Goal: Task Accomplishment & Management: Complete application form

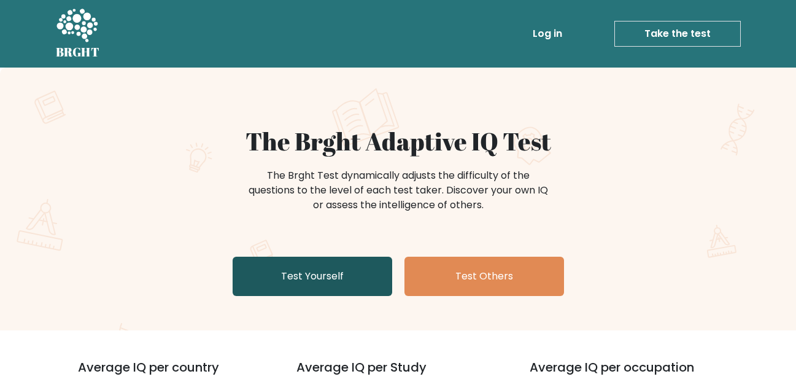
click at [372, 279] on link "Test Yourself" at bounding box center [313, 276] width 160 height 39
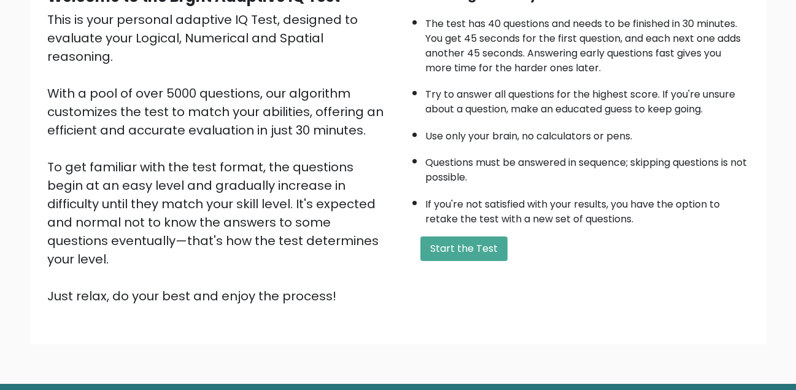
scroll to position [111, 0]
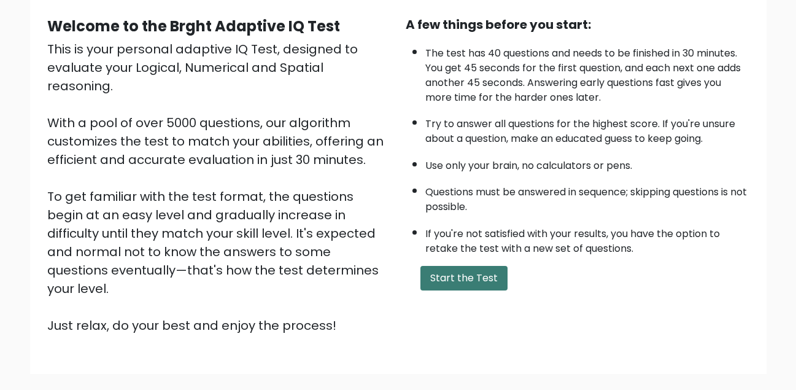
click at [455, 281] on button "Start the Test" at bounding box center [464, 278] width 87 height 25
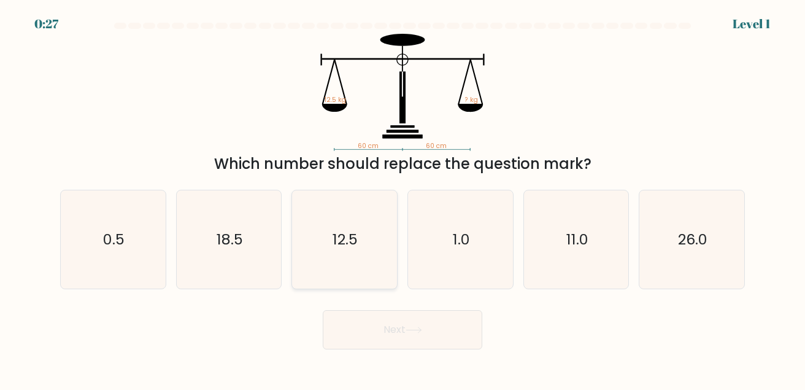
click at [370, 262] on icon "12.5" at bounding box center [344, 239] width 99 height 99
click at [403, 198] on input "c. 12.5" at bounding box center [403, 196] width 1 height 3
radio input "true"
click at [436, 332] on button "Next" at bounding box center [403, 329] width 160 height 39
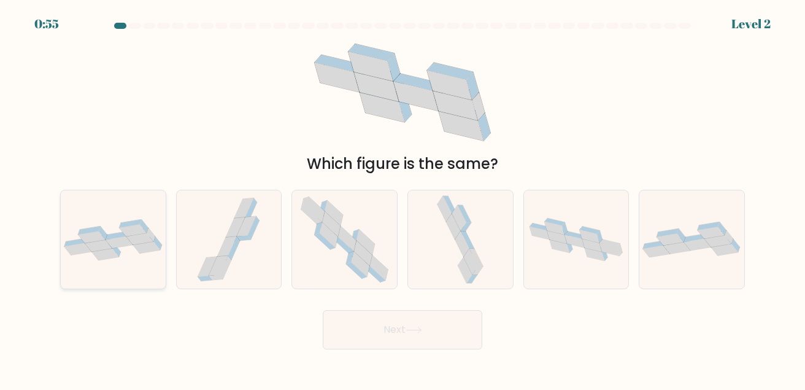
click at [122, 249] on icon at bounding box center [113, 239] width 105 height 41
click at [403, 198] on input "a." at bounding box center [403, 196] width 1 height 3
radio input "true"
click at [422, 339] on button "Next" at bounding box center [403, 329] width 160 height 39
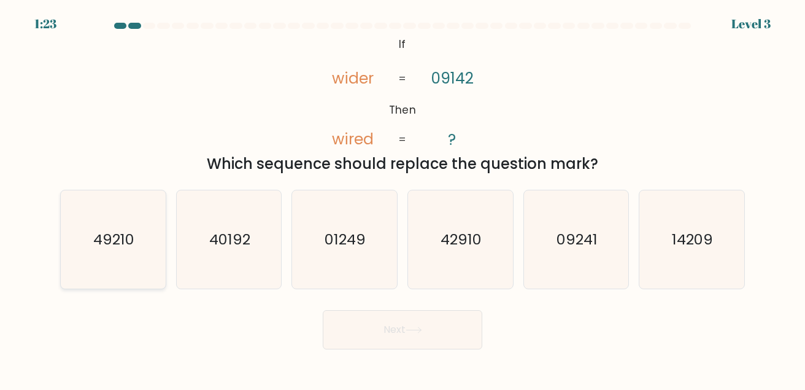
click at [142, 249] on icon "49210" at bounding box center [113, 239] width 99 height 99
click at [403, 198] on input "a. 49210" at bounding box center [403, 196] width 1 height 3
radio input "true"
click at [404, 322] on button "Next" at bounding box center [403, 329] width 160 height 39
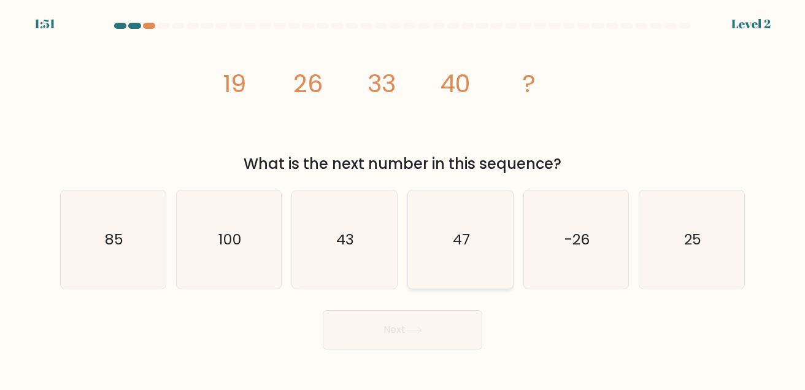
click at [459, 271] on icon "47" at bounding box center [460, 239] width 99 height 99
click at [403, 198] on input "d. 47" at bounding box center [403, 196] width 1 height 3
radio input "true"
click at [430, 325] on button "Next" at bounding box center [403, 329] width 160 height 39
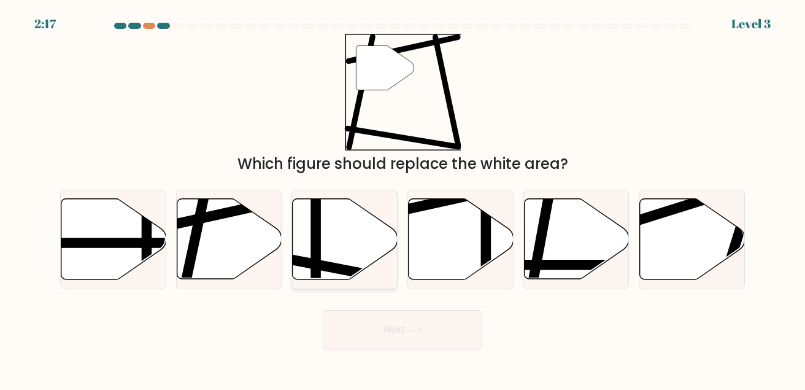
click at [335, 253] on icon at bounding box center [345, 239] width 105 height 80
click at [403, 198] on input "c." at bounding box center [403, 196] width 1 height 3
radio input "true"
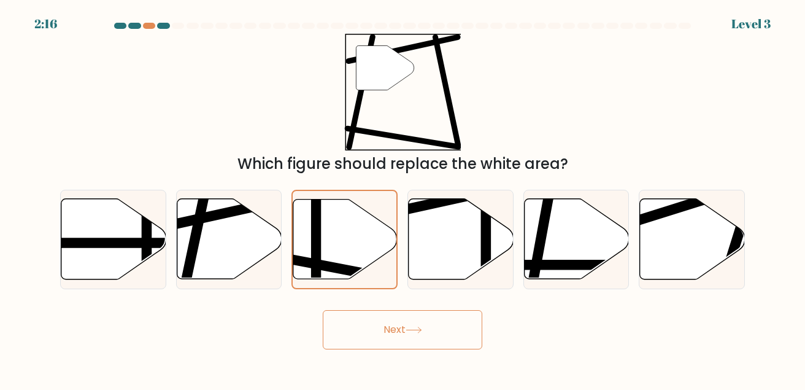
click at [448, 335] on button "Next" at bounding box center [403, 329] width 160 height 39
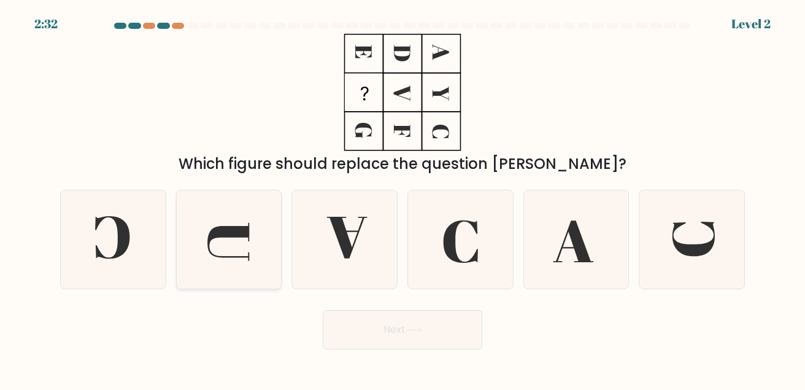
click at [227, 239] on icon at bounding box center [229, 239] width 99 height 99
click at [403, 198] on input "b." at bounding box center [403, 196] width 1 height 3
radio input "true"
click at [391, 333] on button "Next" at bounding box center [403, 329] width 160 height 39
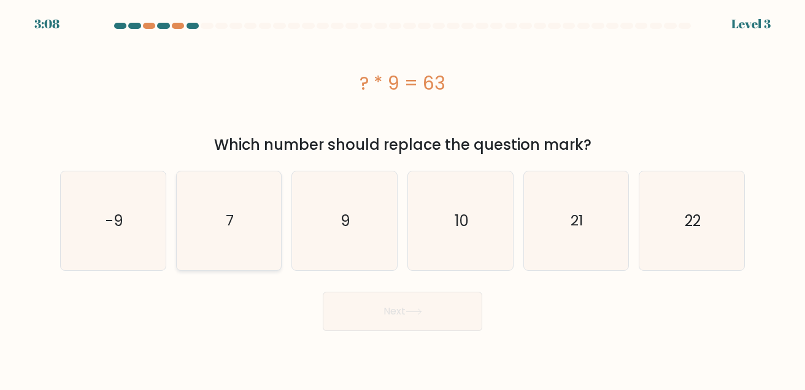
click at [255, 244] on icon "7" at bounding box center [229, 220] width 99 height 99
click at [403, 198] on input "b. 7" at bounding box center [403, 196] width 1 height 3
radio input "true"
click at [438, 322] on button "Next" at bounding box center [403, 311] width 160 height 39
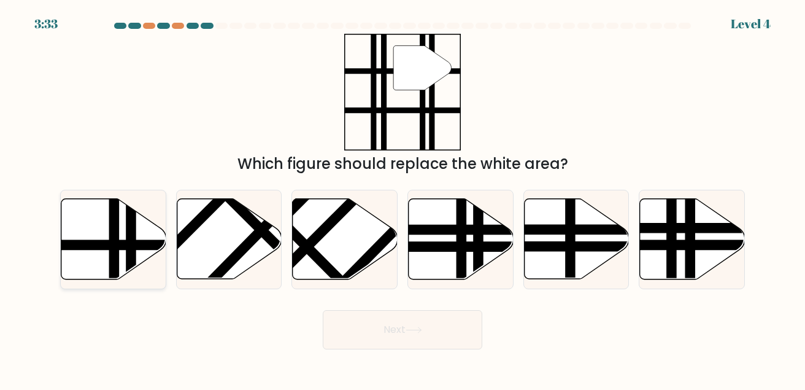
click at [123, 253] on icon at bounding box center [113, 239] width 105 height 80
click at [403, 198] on input "a." at bounding box center [403, 196] width 1 height 3
radio input "true"
click at [412, 336] on button "Next" at bounding box center [403, 329] width 160 height 39
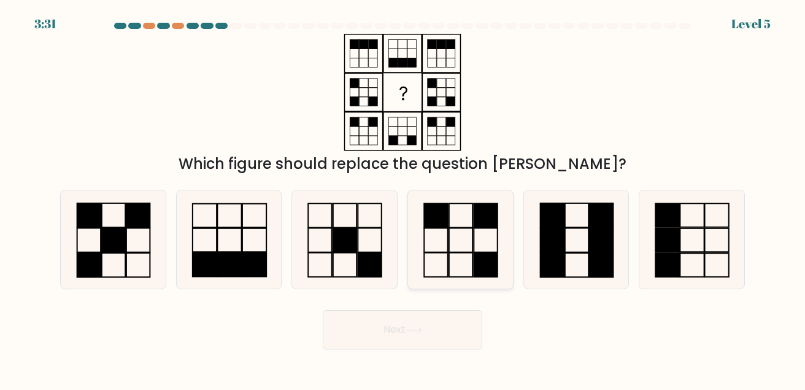
click at [446, 261] on icon at bounding box center [460, 239] width 99 height 99
click at [403, 198] on input "d." at bounding box center [403, 196] width 1 height 3
radio input "true"
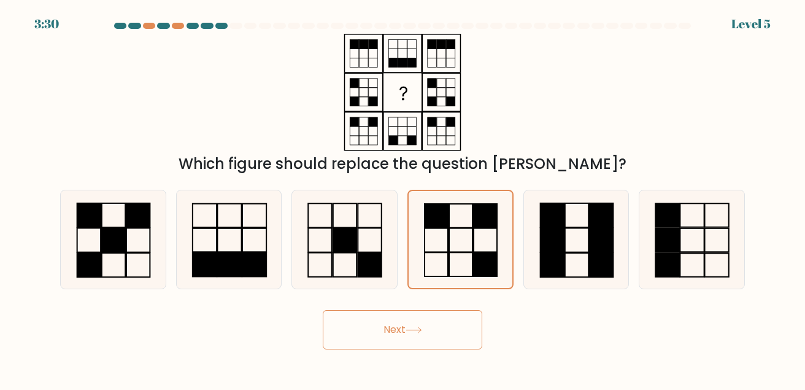
click at [414, 333] on icon at bounding box center [414, 330] width 17 height 7
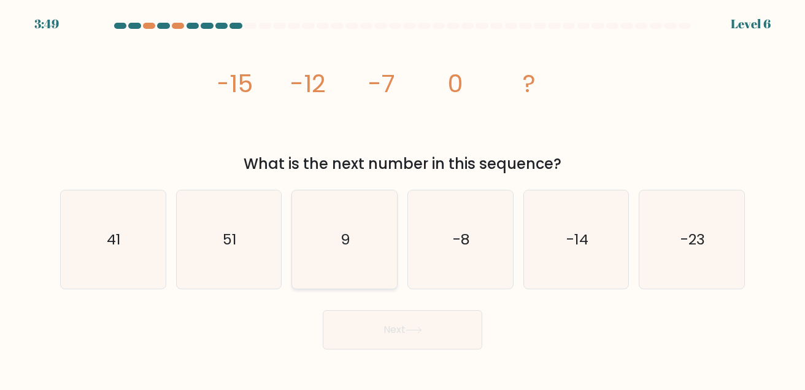
click at [343, 270] on icon "9" at bounding box center [344, 239] width 99 height 99
click at [403, 198] on input "c. 9" at bounding box center [403, 196] width 1 height 3
radio input "true"
click at [411, 330] on icon at bounding box center [414, 330] width 17 height 7
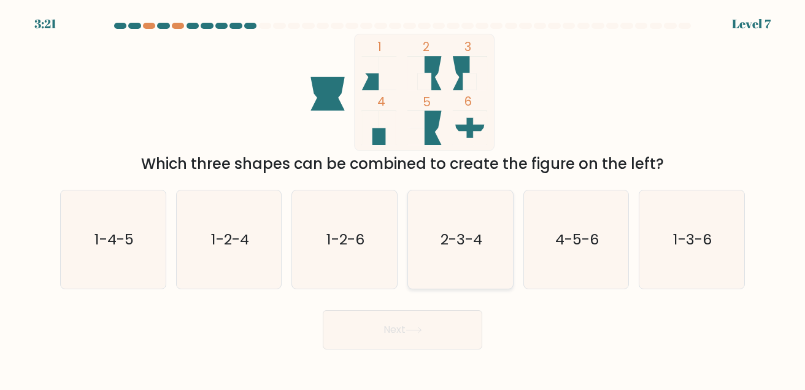
click at [462, 260] on icon "2-3-4" at bounding box center [460, 239] width 99 height 99
click at [403, 198] on input "d. 2-3-4" at bounding box center [403, 196] width 1 height 3
radio input "true"
click at [444, 318] on button "Next" at bounding box center [403, 329] width 160 height 39
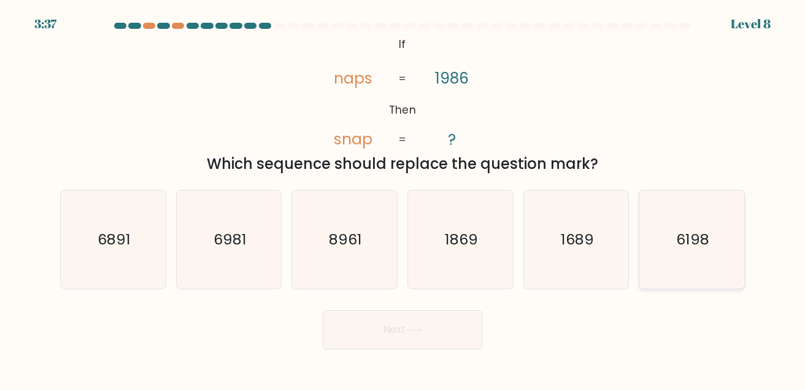
click at [678, 244] on text "6198" at bounding box center [693, 239] width 33 height 20
click at [403, 198] on input "f. 6198" at bounding box center [403, 196] width 1 height 3
radio input "true"
click at [382, 335] on button "Next" at bounding box center [403, 329] width 160 height 39
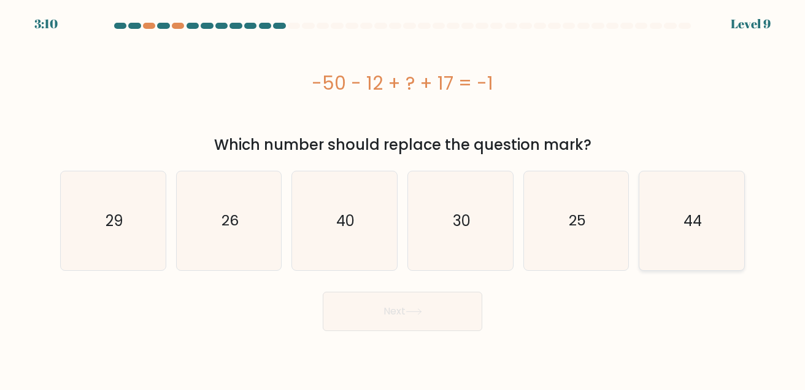
click at [717, 237] on icon "44" at bounding box center [692, 220] width 99 height 99
click at [403, 198] on input "f. 44" at bounding box center [403, 196] width 1 height 3
radio input "true"
click at [419, 318] on button "Next" at bounding box center [403, 311] width 160 height 39
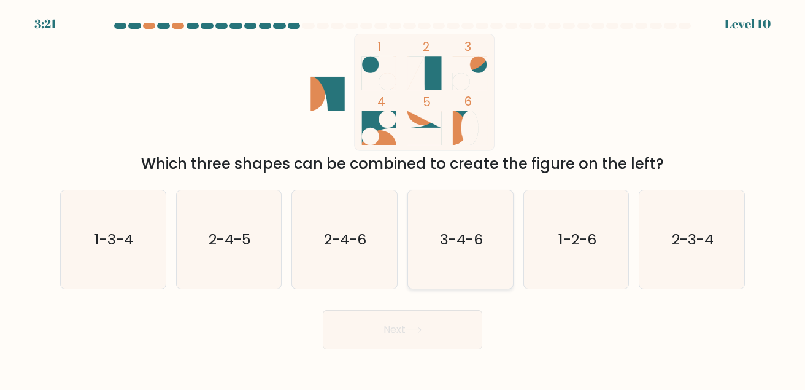
click at [473, 261] on icon "3-4-6" at bounding box center [460, 239] width 99 height 99
click at [403, 198] on input "d. 3-4-6" at bounding box center [403, 196] width 1 height 3
radio input "true"
click at [459, 338] on button "Next" at bounding box center [403, 329] width 160 height 39
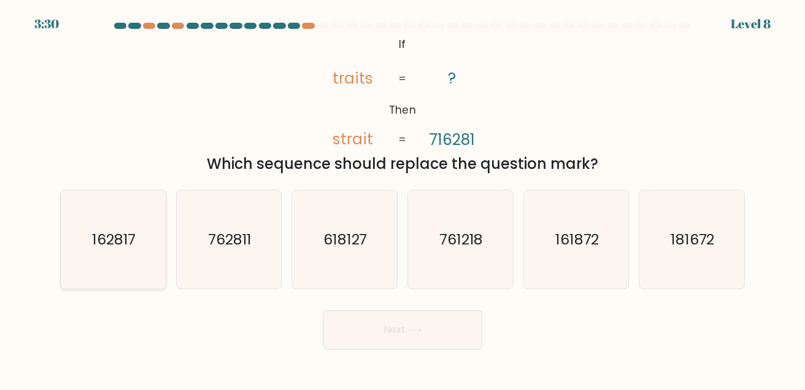
click at [130, 268] on icon "162817" at bounding box center [113, 239] width 99 height 99
click at [403, 198] on input "a. 162817" at bounding box center [403, 196] width 1 height 3
radio input "true"
click at [382, 325] on button "Next" at bounding box center [403, 329] width 160 height 39
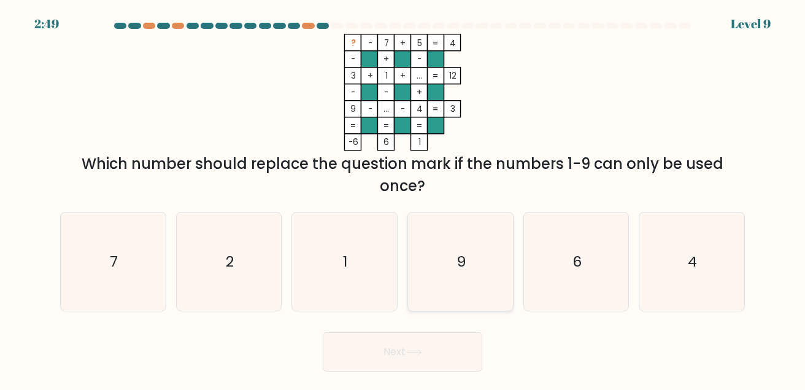
click at [450, 279] on icon "9" at bounding box center [460, 261] width 99 height 99
click at [403, 198] on input "d. 9" at bounding box center [403, 196] width 1 height 3
radio input "true"
click at [415, 363] on button "Next" at bounding box center [403, 351] width 160 height 39
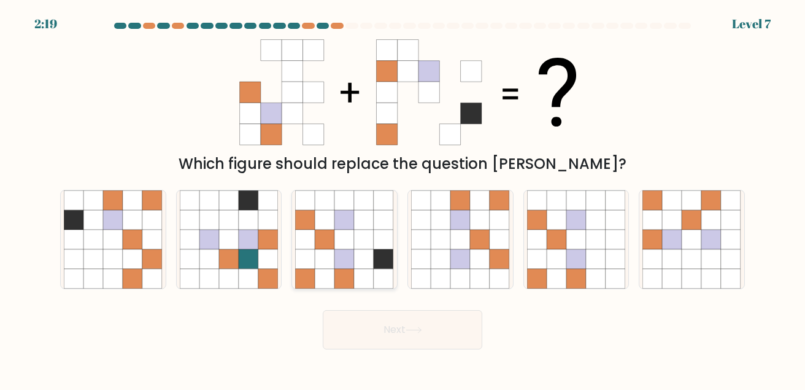
click at [364, 252] on icon at bounding box center [365, 259] width 20 height 20
click at [403, 198] on input "c." at bounding box center [403, 196] width 1 height 3
radio input "true"
click at [437, 331] on button "Next" at bounding box center [403, 329] width 160 height 39
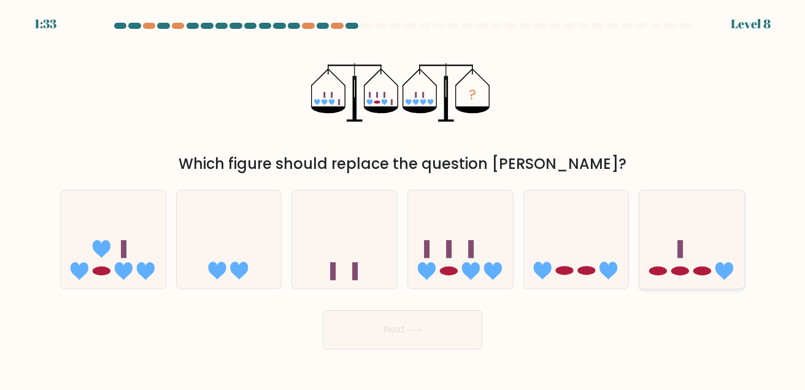
click at [661, 255] on icon at bounding box center [692, 239] width 105 height 87
click at [403, 198] on input "f." at bounding box center [403, 196] width 1 height 3
radio input "true"
click at [465, 324] on button "Next" at bounding box center [403, 329] width 160 height 39
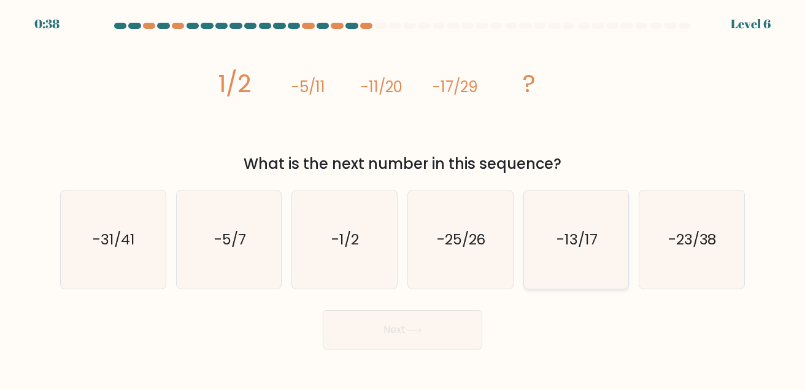
click at [562, 262] on icon "-13/17" at bounding box center [576, 239] width 99 height 99
click at [403, 198] on input "e. -13/17" at bounding box center [403, 196] width 1 height 3
radio input "true"
click at [427, 347] on button "Next" at bounding box center [403, 329] width 160 height 39
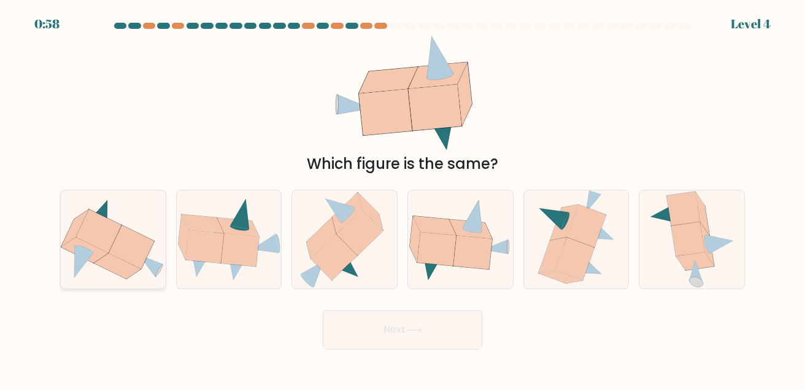
click at [107, 249] on icon at bounding box center [98, 231] width 45 height 44
click at [403, 198] on input "a." at bounding box center [403, 196] width 1 height 3
radio input "true"
click at [409, 330] on icon at bounding box center [414, 330] width 17 height 7
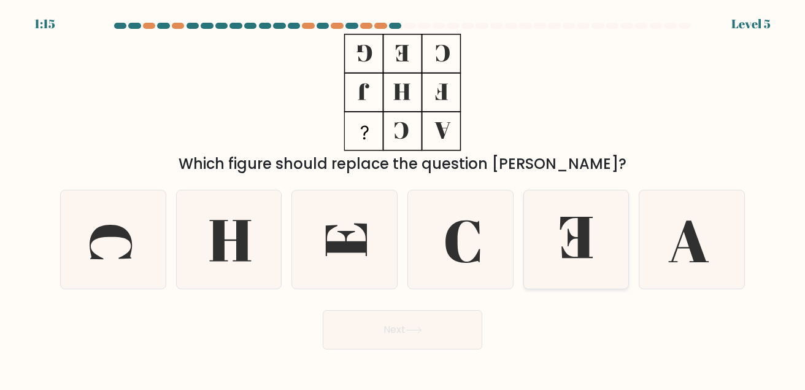
click at [591, 218] on icon at bounding box center [576, 239] width 99 height 99
click at [403, 198] on input "e." at bounding box center [403, 196] width 1 height 3
radio input "true"
click at [410, 328] on icon at bounding box center [414, 330] width 17 height 7
click at [426, 325] on button "Next" at bounding box center [403, 329] width 160 height 39
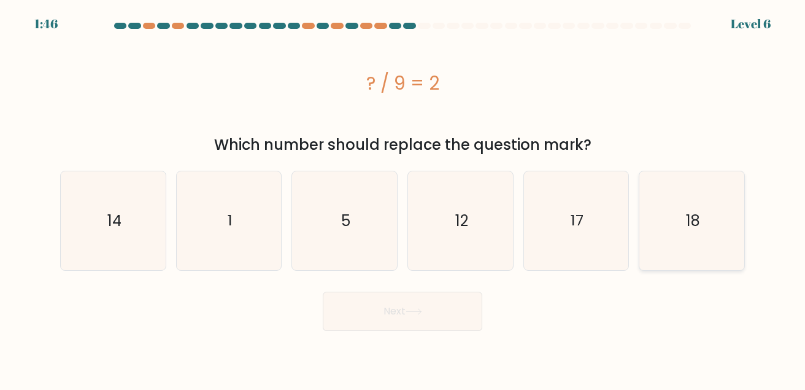
click at [681, 239] on icon "18" at bounding box center [692, 220] width 99 height 99
click at [403, 198] on input "f. 18" at bounding box center [403, 196] width 1 height 3
radio input "true"
click at [411, 302] on button "Next" at bounding box center [403, 311] width 160 height 39
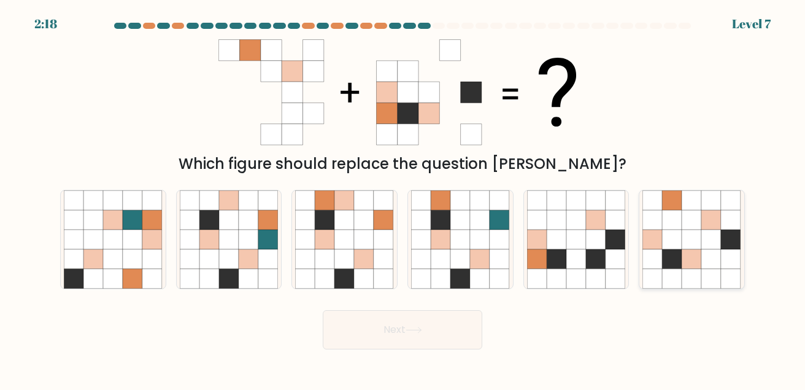
click at [719, 276] on icon at bounding box center [712, 279] width 20 height 20
click at [403, 198] on input "f." at bounding box center [403, 196] width 1 height 3
radio input "true"
click at [459, 335] on button "Next" at bounding box center [403, 329] width 160 height 39
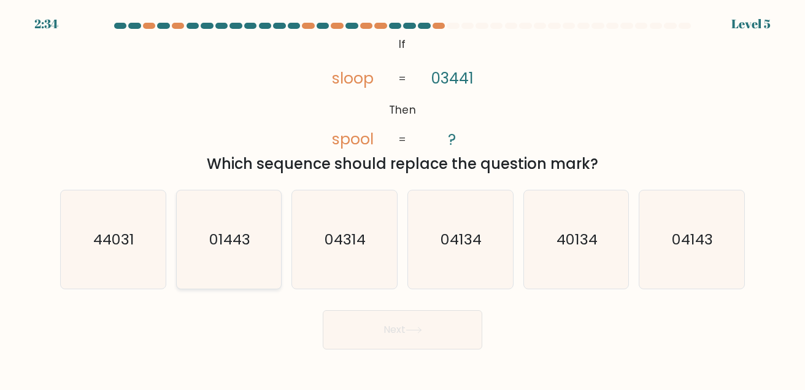
click at [223, 250] on icon "01443" at bounding box center [229, 239] width 99 height 99
click at [403, 198] on input "b. 01443" at bounding box center [403, 196] width 1 height 3
radio input "true"
click at [442, 338] on button "Next" at bounding box center [403, 329] width 160 height 39
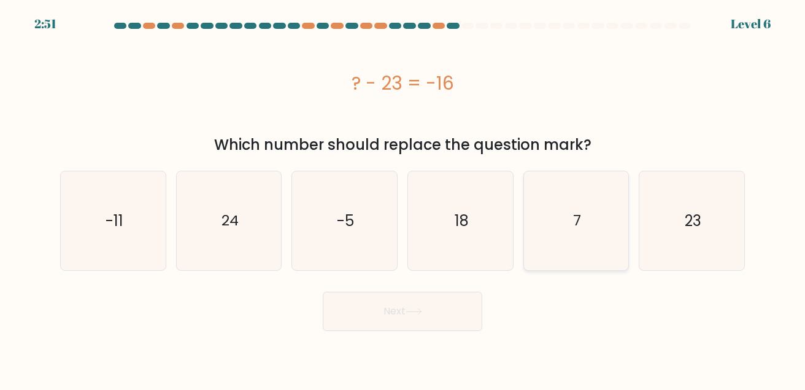
click at [573, 244] on icon "7" at bounding box center [576, 220] width 99 height 99
click at [403, 198] on input "e. 7" at bounding box center [403, 196] width 1 height 3
radio input "true"
click at [465, 311] on button "Next" at bounding box center [403, 311] width 160 height 39
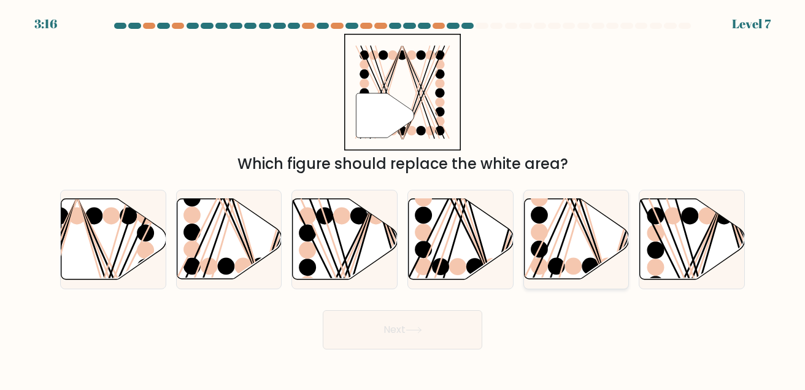
click at [588, 248] on icon at bounding box center [576, 239] width 105 height 80
click at [403, 198] on input "e." at bounding box center [403, 196] width 1 height 3
radio input "true"
click at [425, 344] on button "Next" at bounding box center [403, 329] width 160 height 39
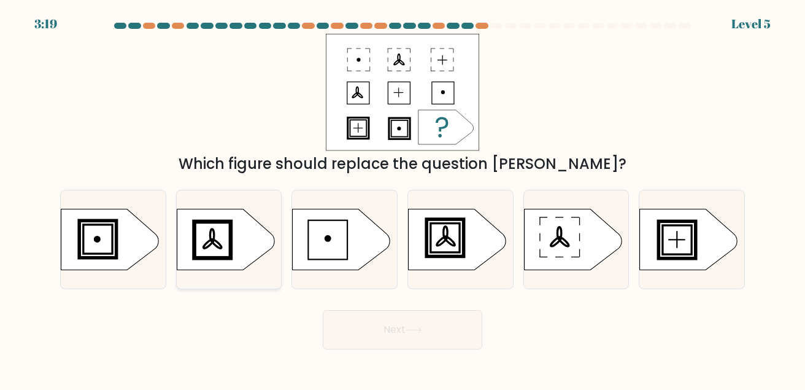
click at [236, 246] on icon at bounding box center [226, 239] width 98 height 61
click at [403, 198] on input "b." at bounding box center [403, 196] width 1 height 3
radio input "true"
click at [404, 334] on button "Next" at bounding box center [403, 329] width 160 height 39
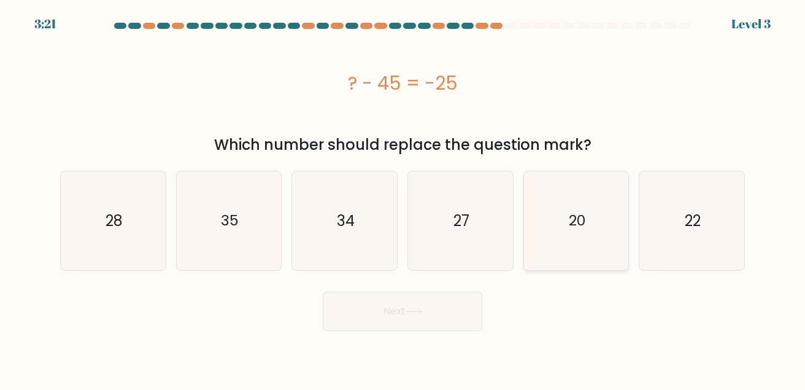
click at [575, 246] on icon "20" at bounding box center [576, 220] width 99 height 99
click at [403, 198] on input "e. 20" at bounding box center [403, 196] width 1 height 3
radio input "true"
click at [414, 308] on icon at bounding box center [414, 311] width 17 height 7
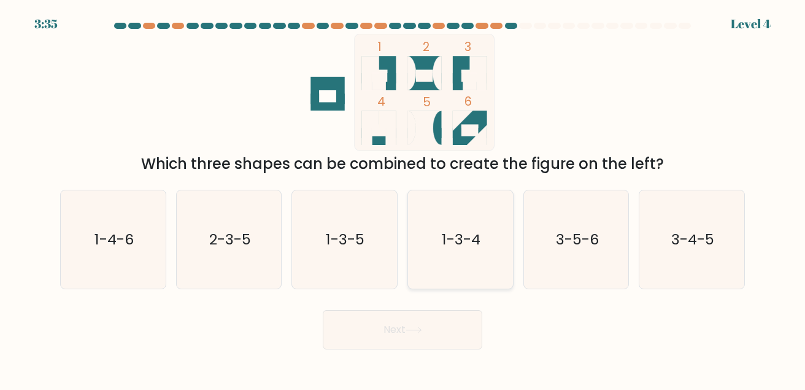
click at [463, 249] on text "1-3-4" at bounding box center [461, 239] width 39 height 20
click at [403, 198] on input "d. 1-3-4" at bounding box center [403, 196] width 1 height 3
radio input "true"
click at [402, 344] on button "Next" at bounding box center [403, 329] width 160 height 39
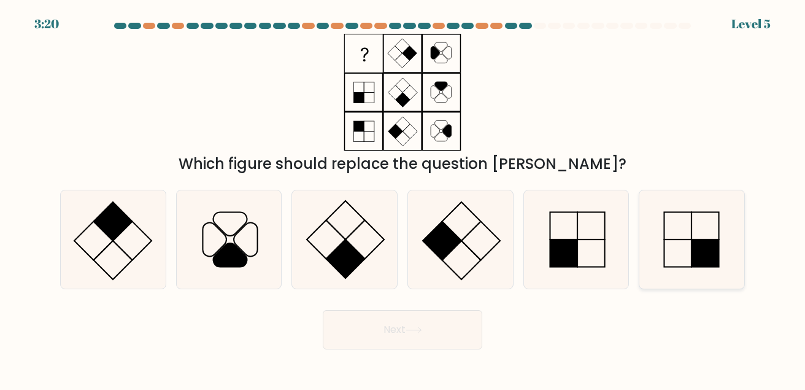
click at [682, 262] on icon at bounding box center [692, 239] width 99 height 99
click at [403, 198] on input "f." at bounding box center [403, 196] width 1 height 3
radio input "true"
click at [432, 333] on button "Next" at bounding box center [403, 329] width 160 height 39
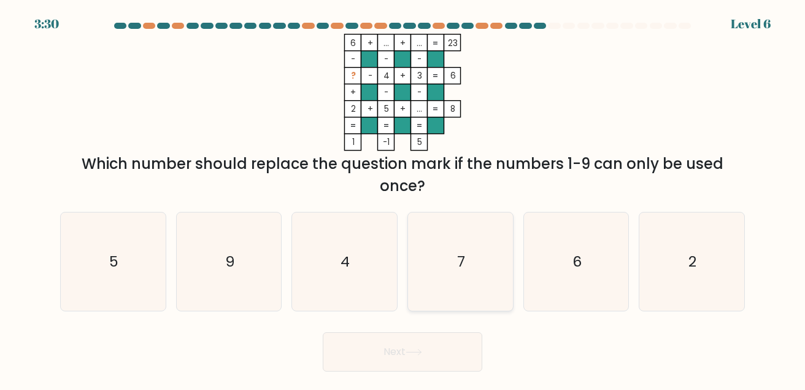
click at [470, 278] on icon "7" at bounding box center [460, 261] width 99 height 99
click at [403, 198] on input "d. 7" at bounding box center [403, 196] width 1 height 3
radio input "true"
click at [438, 351] on button "Next" at bounding box center [403, 351] width 160 height 39
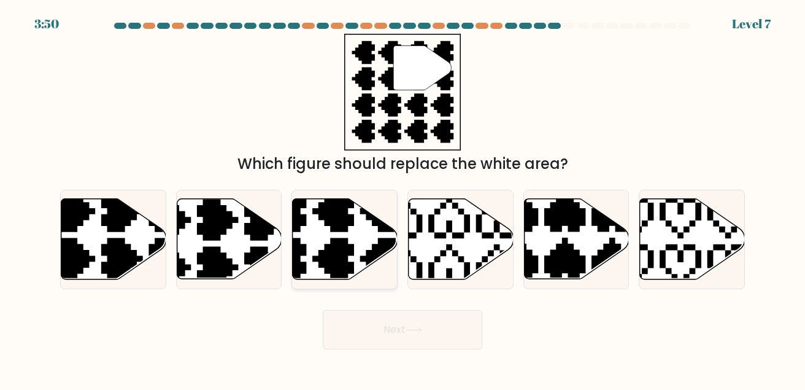
click at [343, 246] on icon at bounding box center [310, 282] width 184 height 184
click at [403, 198] on input "c." at bounding box center [403, 196] width 1 height 3
radio input "true"
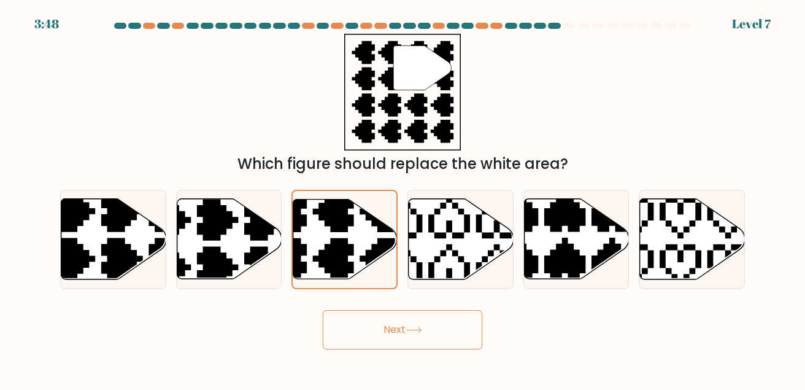
click at [432, 330] on button "Next" at bounding box center [403, 329] width 160 height 39
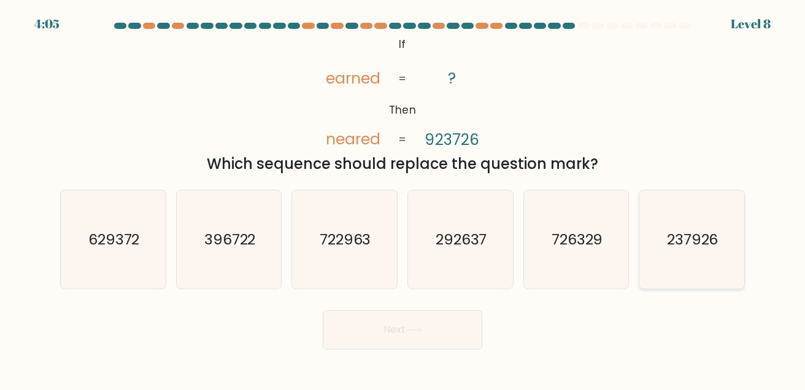
click at [674, 254] on icon "237926" at bounding box center [692, 239] width 99 height 99
click at [403, 198] on input "f. 237926" at bounding box center [403, 196] width 1 height 3
radio input "true"
click at [398, 333] on button "Next" at bounding box center [403, 329] width 160 height 39
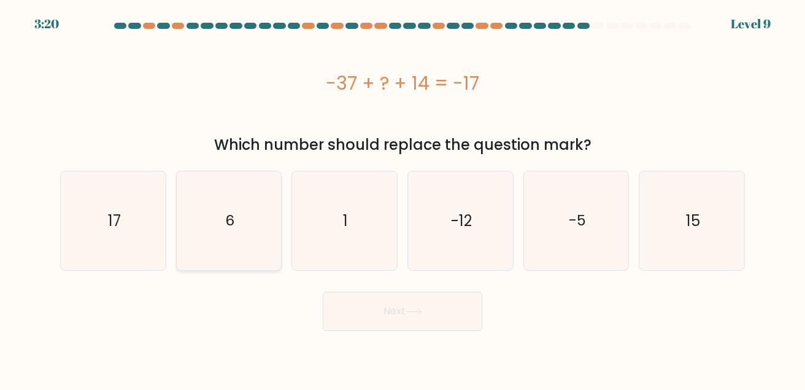
click at [245, 247] on icon "6" at bounding box center [229, 220] width 99 height 99
click at [403, 198] on input "b. 6" at bounding box center [403, 196] width 1 height 3
radio input "true"
click at [389, 311] on button "Next" at bounding box center [403, 311] width 160 height 39
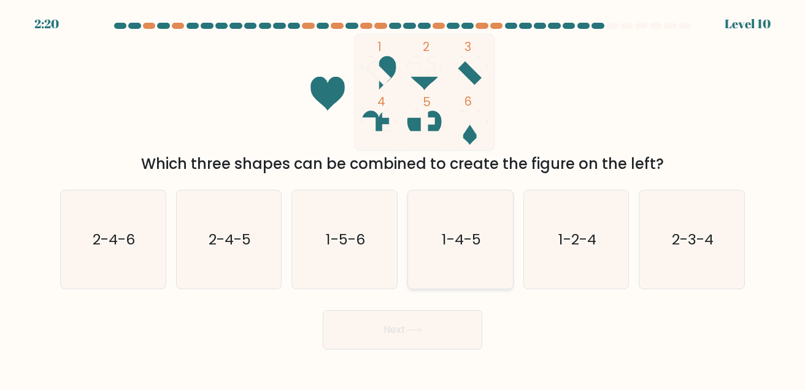
click at [497, 254] on icon "1-4-5" at bounding box center [460, 239] width 99 height 99
click at [403, 198] on input "d. 1-4-5" at bounding box center [403, 196] width 1 height 3
radio input "true"
click at [427, 337] on button "Next" at bounding box center [403, 329] width 160 height 39
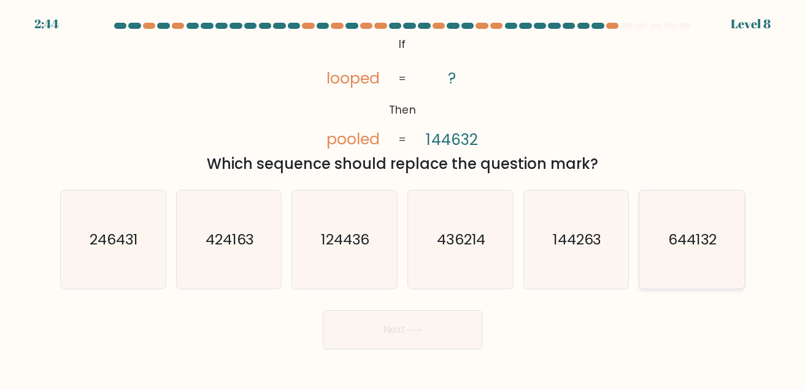
click at [687, 236] on text "644132" at bounding box center [693, 239] width 49 height 20
click at [403, 198] on input "f. 644132" at bounding box center [403, 196] width 1 height 3
radio input "true"
click at [462, 327] on button "Next" at bounding box center [403, 329] width 160 height 39
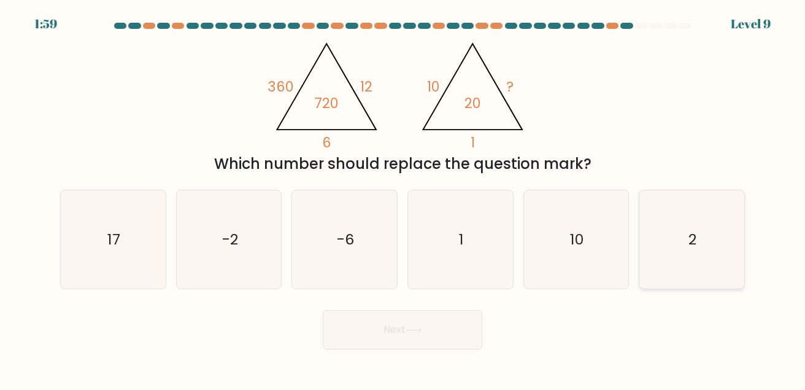
click at [685, 249] on icon "2" at bounding box center [692, 239] width 99 height 99
click at [403, 198] on input "f. 2" at bounding box center [403, 196] width 1 height 3
radio input "true"
click at [457, 325] on button "Next" at bounding box center [403, 329] width 160 height 39
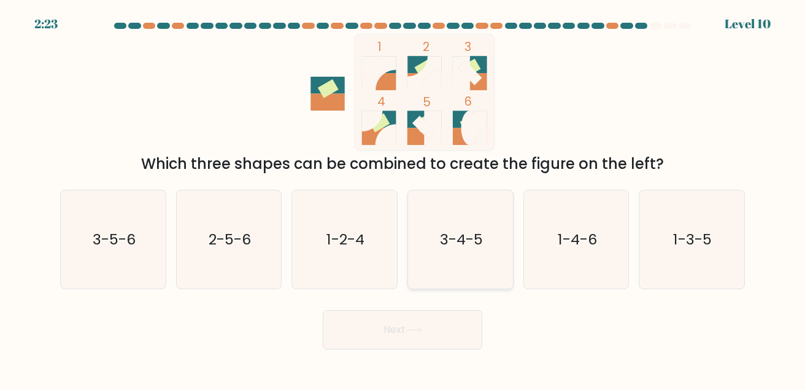
click at [460, 254] on icon "3-4-5" at bounding box center [460, 239] width 99 height 99
click at [403, 198] on input "d. 3-4-5" at bounding box center [403, 196] width 1 height 3
radio input "true"
click at [405, 343] on button "Next" at bounding box center [403, 329] width 160 height 39
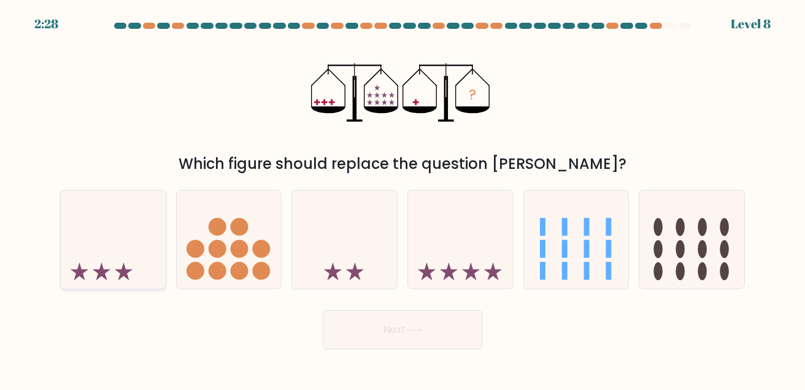
click at [99, 255] on icon at bounding box center [113, 239] width 105 height 87
click at [403, 198] on input "a." at bounding box center [403, 196] width 1 height 3
radio input "true"
click at [405, 354] on body "2:26 Level 8" at bounding box center [402, 195] width 805 height 390
click at [405, 342] on button "Next" at bounding box center [403, 329] width 160 height 39
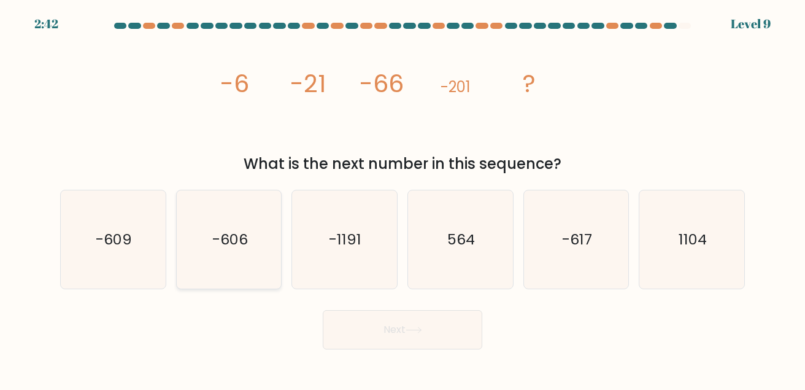
click at [266, 269] on icon "-606" at bounding box center [229, 239] width 99 height 99
click at [403, 198] on input "b. -606" at bounding box center [403, 196] width 1 height 3
radio input "true"
click at [427, 341] on button "Next" at bounding box center [403, 329] width 160 height 39
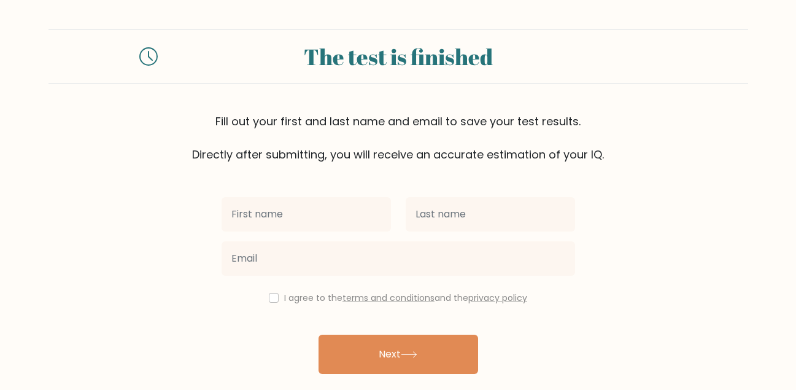
click at [306, 214] on input "text" at bounding box center [306, 214] width 169 height 34
type input "David"
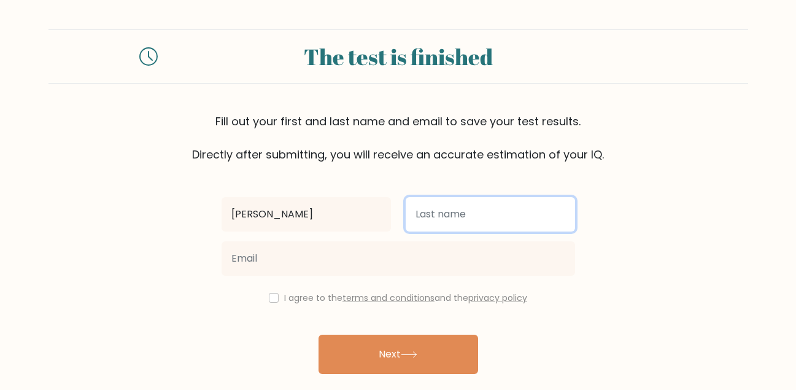
click at [443, 222] on input "text" at bounding box center [490, 214] width 169 height 34
type input "Mwaura"
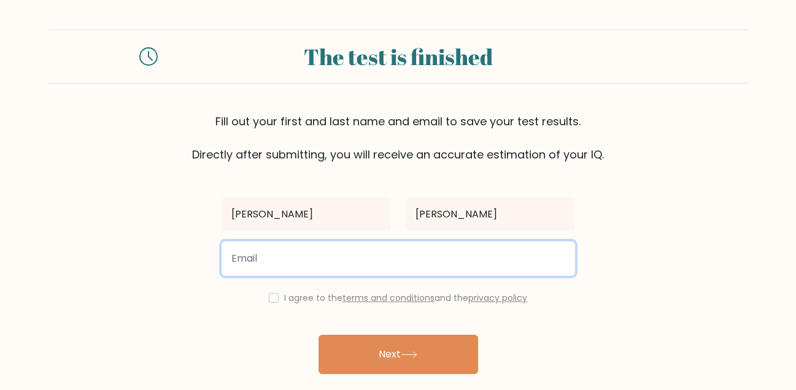
click at [266, 258] on input "email" at bounding box center [399, 258] width 354 height 34
type input "davidmukundi2000@gmail.com"
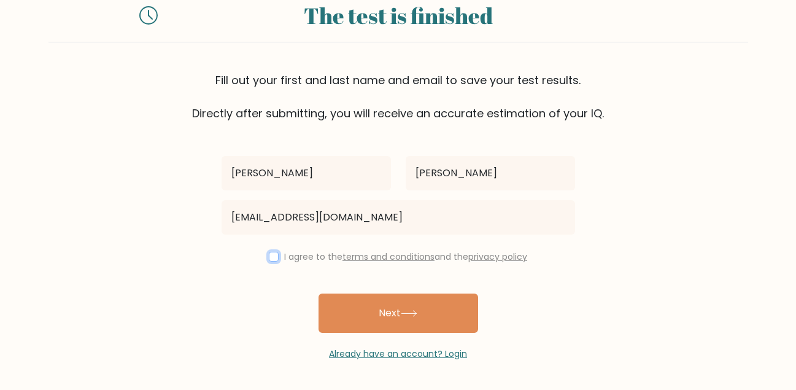
click at [269, 258] on input "checkbox" at bounding box center [274, 257] width 10 height 10
checkbox input "true"
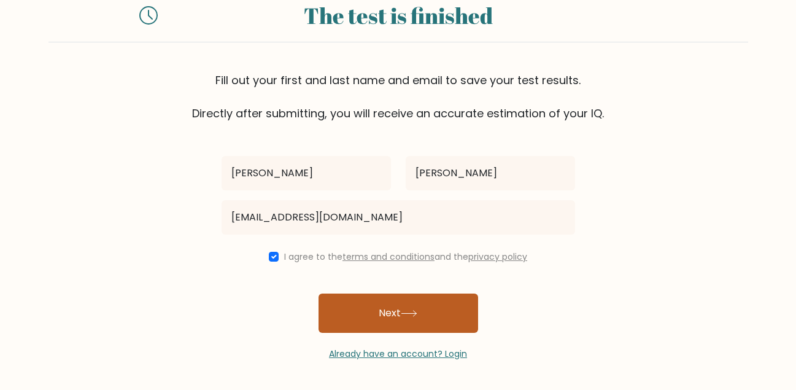
click at [406, 322] on button "Next" at bounding box center [399, 312] width 160 height 39
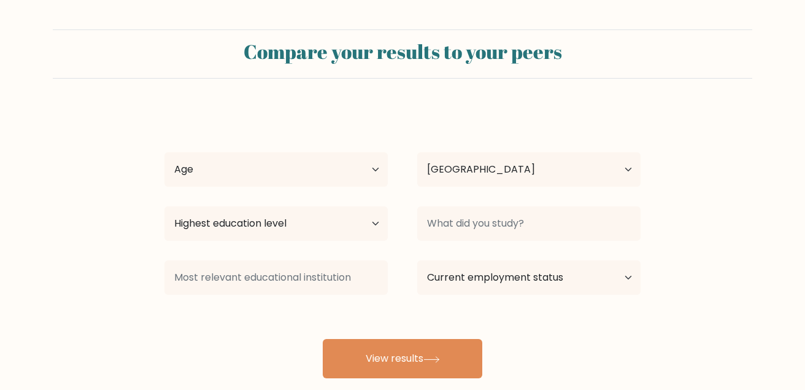
select select "KE"
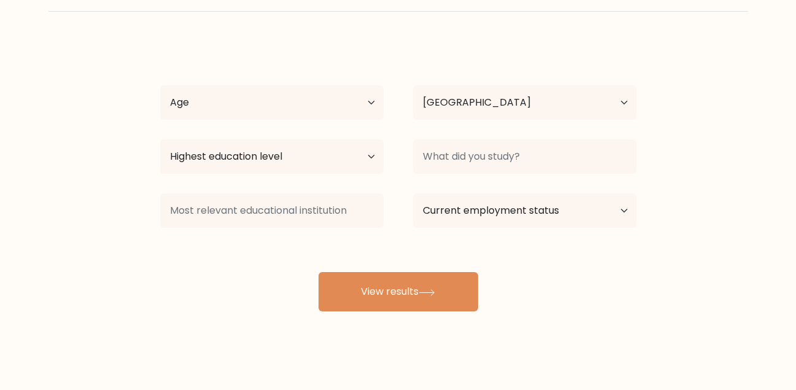
scroll to position [76, 0]
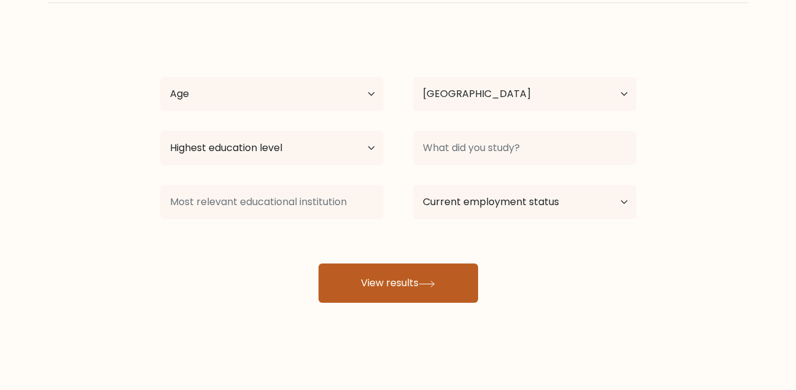
click at [403, 284] on button "View results" at bounding box center [399, 282] width 160 height 39
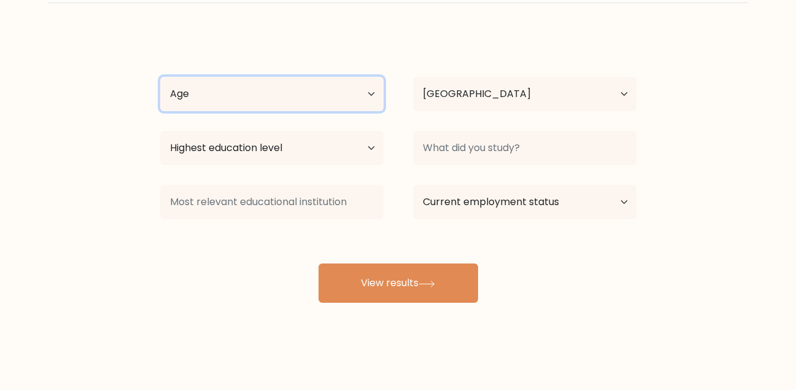
click at [333, 99] on select "Age Under [DEMOGRAPHIC_DATA] [DEMOGRAPHIC_DATA] [DEMOGRAPHIC_DATA] [DEMOGRAPHIC…" at bounding box center [271, 94] width 223 height 34
select select "18_24"
click at [160, 77] on select "Age Under [DEMOGRAPHIC_DATA] [DEMOGRAPHIC_DATA] [DEMOGRAPHIC_DATA] [DEMOGRAPHIC…" at bounding box center [271, 94] width 223 height 34
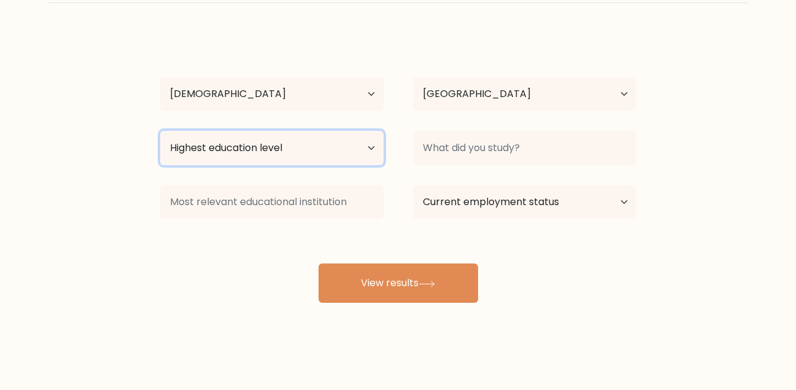
click at [368, 150] on select "Highest education level No schooling Primary Lower Secondary Upper Secondary Oc…" at bounding box center [271, 148] width 223 height 34
select select "upper_secondary"
click at [160, 131] on select "Highest education level No schooling Primary Lower Secondary Upper Secondary Oc…" at bounding box center [271, 148] width 223 height 34
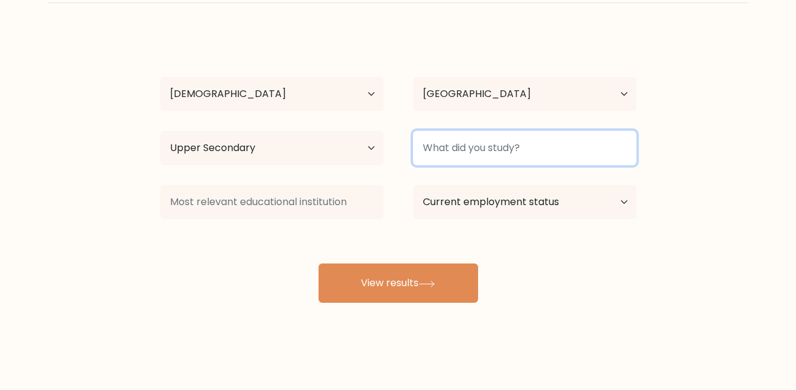
click at [500, 157] on input at bounding box center [524, 148] width 223 height 34
type input "kenay"
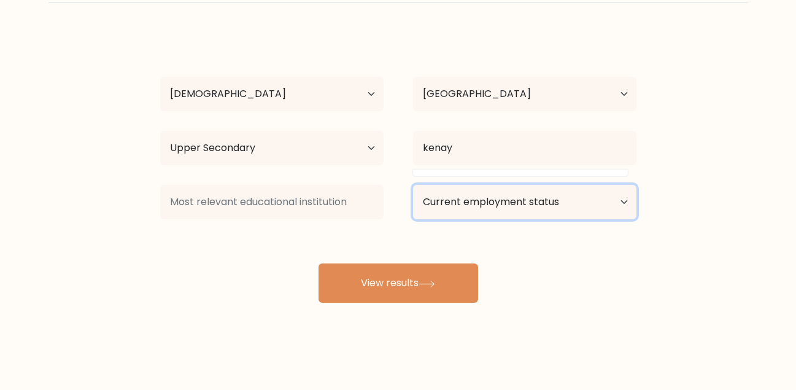
click at [525, 198] on select "Current employment status Employed Student Retired Other / prefer not to answer" at bounding box center [524, 202] width 223 height 34
select select "employed"
click at [413, 185] on select "Current employment status Employed Student Retired Other / prefer not to answer" at bounding box center [524, 202] width 223 height 34
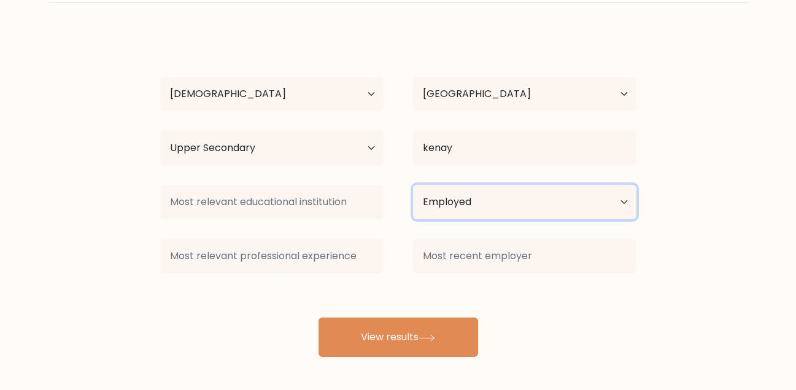
click at [564, 214] on select "Current employment status Employed Student Retired Other / prefer not to answer" at bounding box center [524, 202] width 223 height 34
click at [495, 193] on select "Current employment status Employed Student Retired Other / prefer not to answer" at bounding box center [524, 202] width 223 height 34
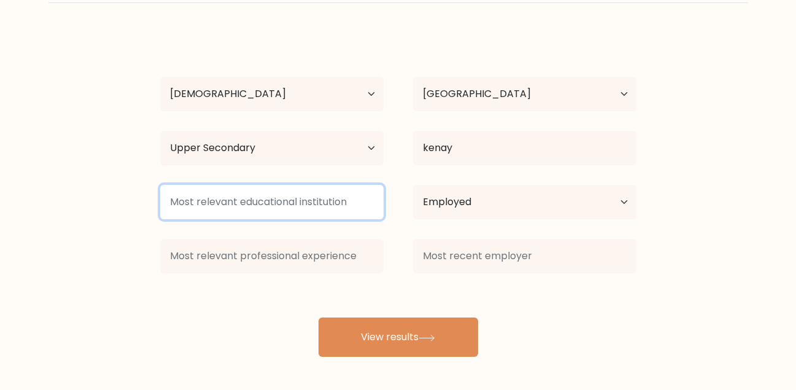
click at [285, 216] on input at bounding box center [271, 202] width 223 height 34
type input "f"
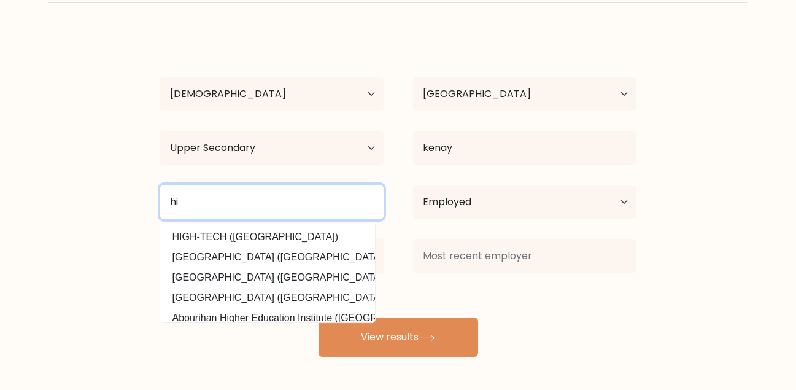
type input "h"
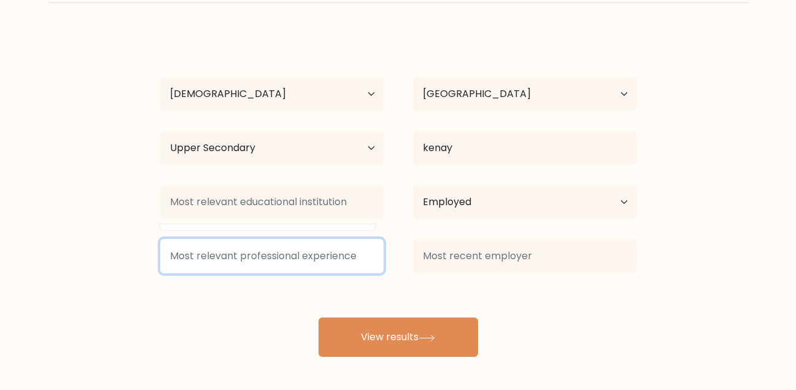
click at [335, 255] on input at bounding box center [271, 256] width 223 height 34
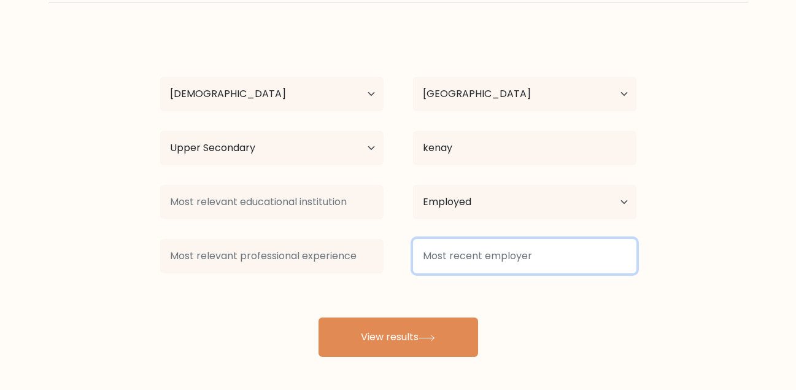
click at [437, 256] on input at bounding box center [524, 256] width 223 height 34
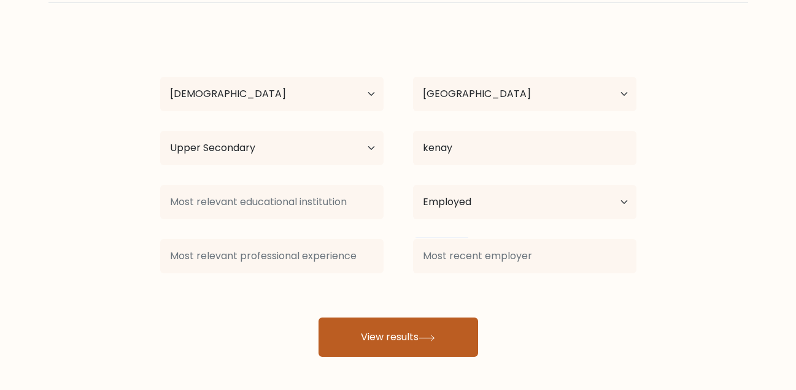
click at [409, 340] on button "View results" at bounding box center [399, 336] width 160 height 39
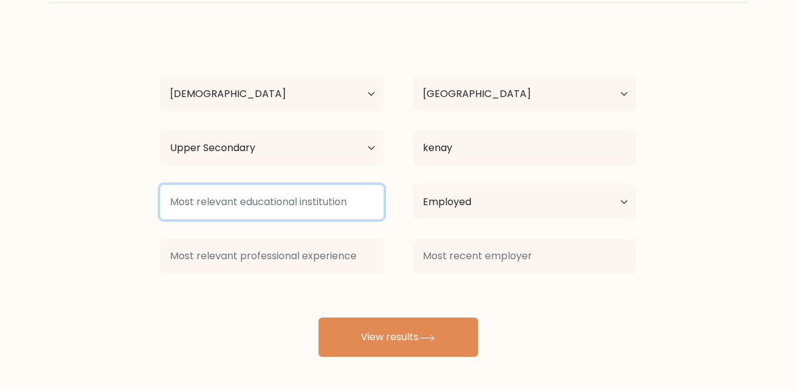
click at [317, 198] on input at bounding box center [271, 202] width 223 height 34
type input "h"
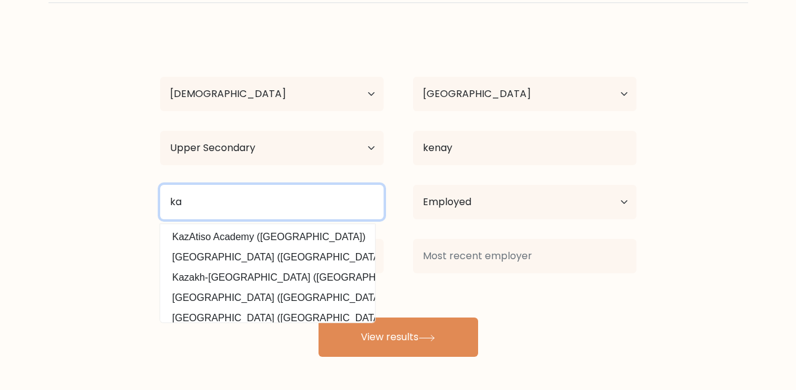
type input "k"
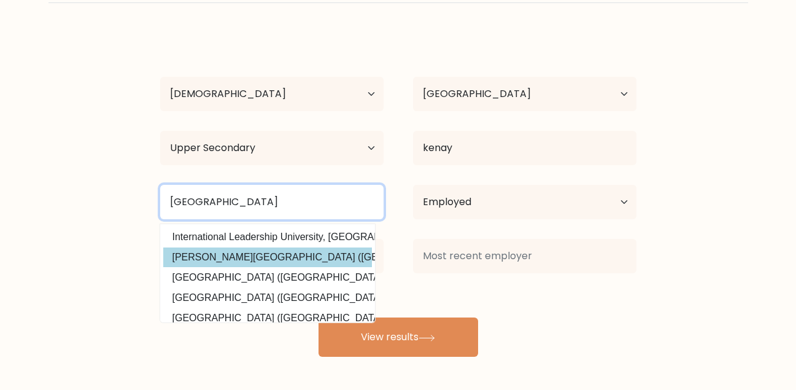
type input "[GEOGRAPHIC_DATA]"
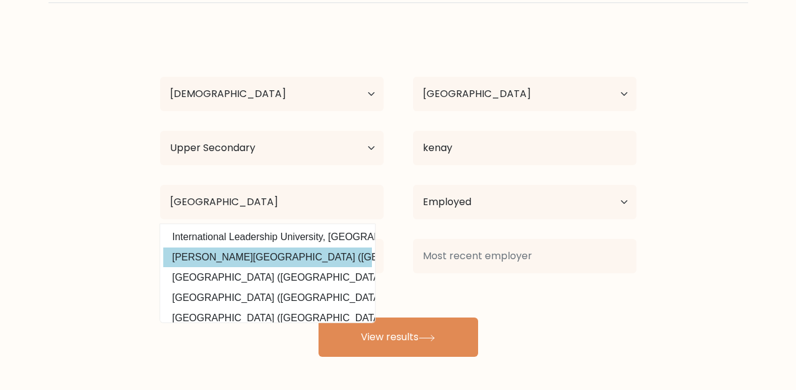
click at [308, 260] on div "[PERSON_NAME] Age Under [DEMOGRAPHIC_DATA] [DEMOGRAPHIC_DATA] [DEMOGRAPHIC_DATA…" at bounding box center [398, 195] width 491 height 324
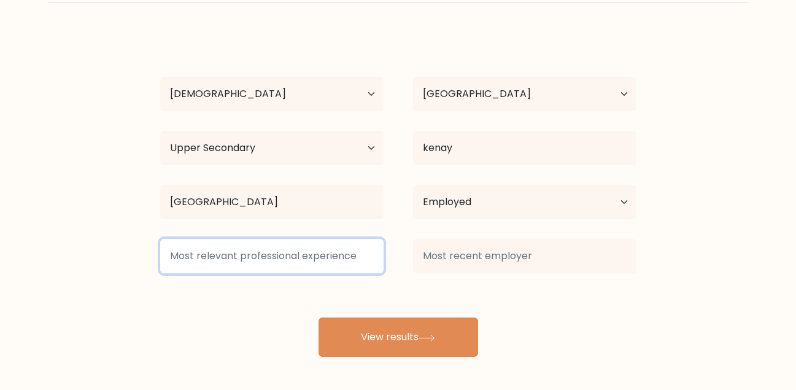
click at [284, 262] on input at bounding box center [271, 256] width 223 height 34
type input "f"
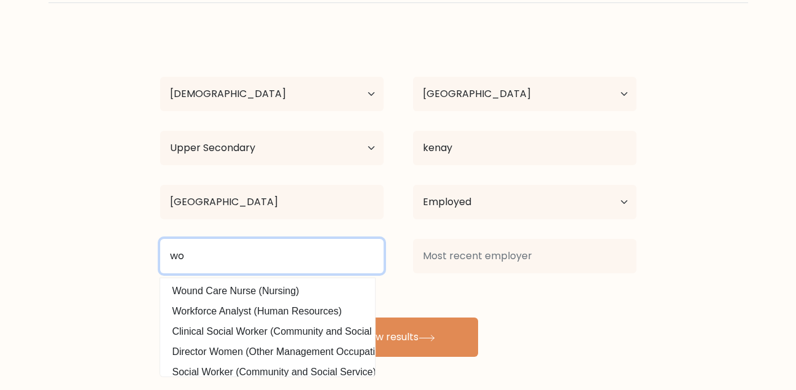
type input "w"
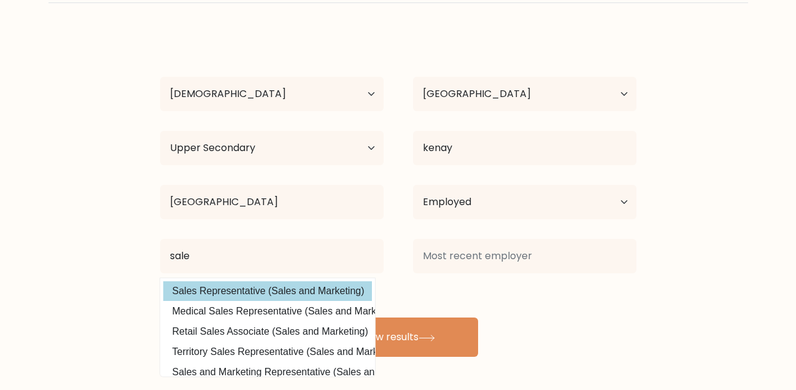
click at [294, 290] on option "Sales Representative (Sales and Marketing)" at bounding box center [267, 291] width 209 height 20
type input "Sales Representative"
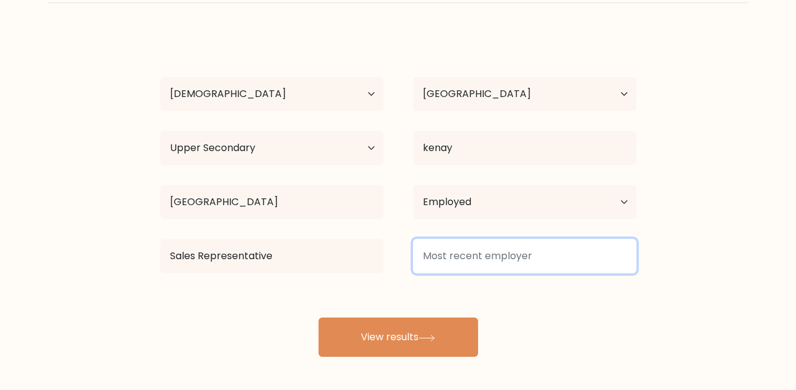
click at [472, 245] on input at bounding box center [524, 256] width 223 height 34
type input "k"
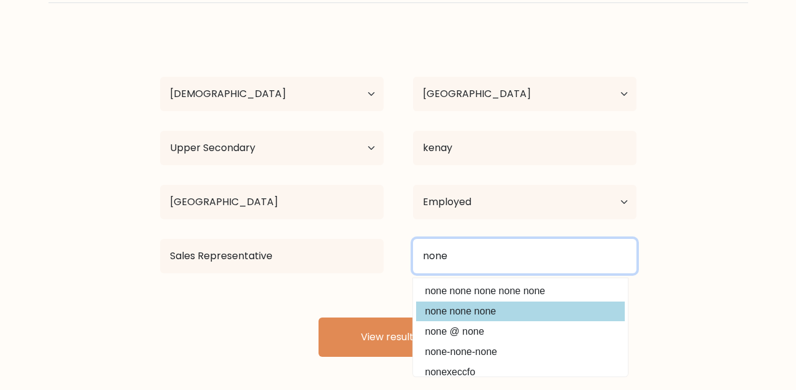
type input "none"
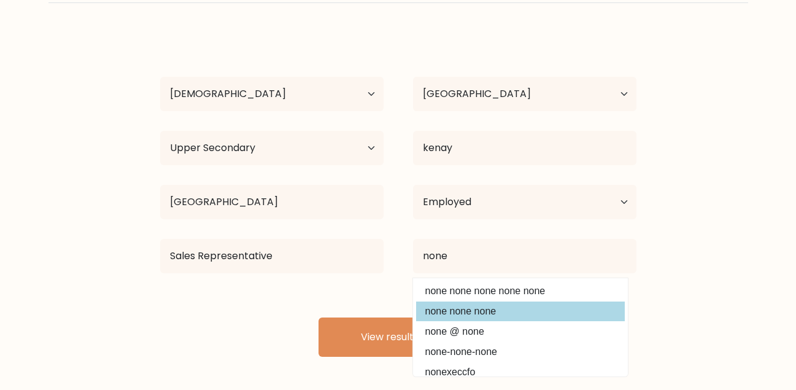
click at [511, 315] on div "[PERSON_NAME] Age Under [DEMOGRAPHIC_DATA] [DEMOGRAPHIC_DATA] [DEMOGRAPHIC_DATA…" at bounding box center [398, 195] width 491 height 324
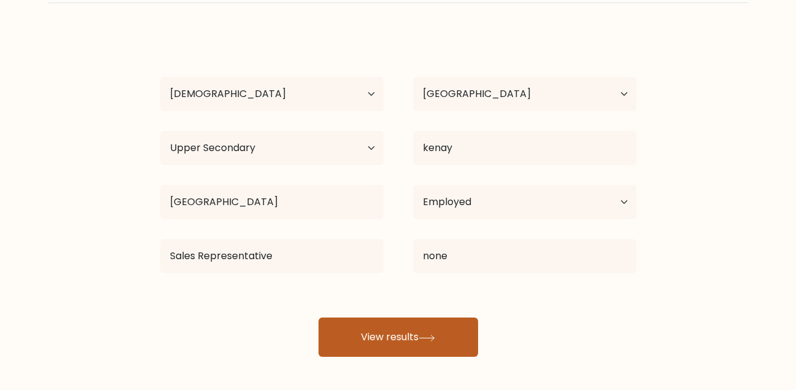
click at [404, 344] on button "View results" at bounding box center [399, 336] width 160 height 39
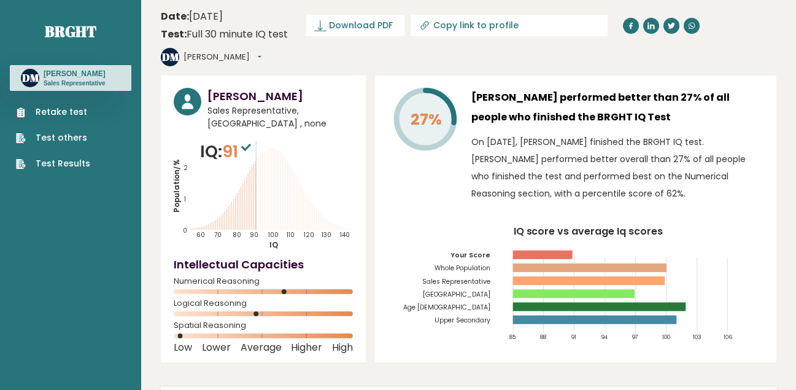
scroll to position [61, 0]
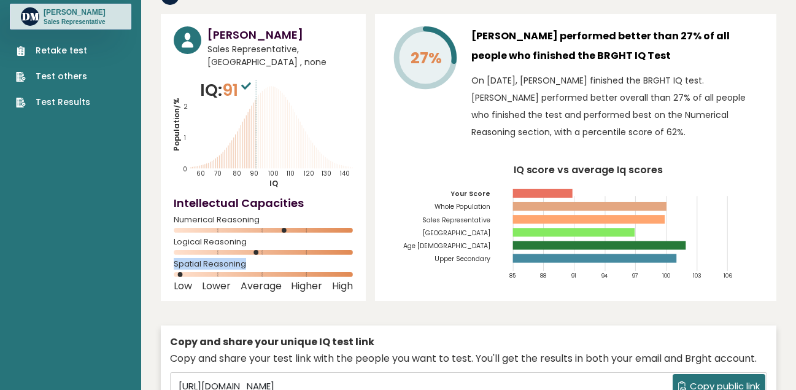
drag, startPoint x: 247, startPoint y: 240, endPoint x: 174, endPoint y: 236, distance: 73.2
click at [174, 262] on span "Spatial Reasoning" at bounding box center [263, 264] width 179 height 5
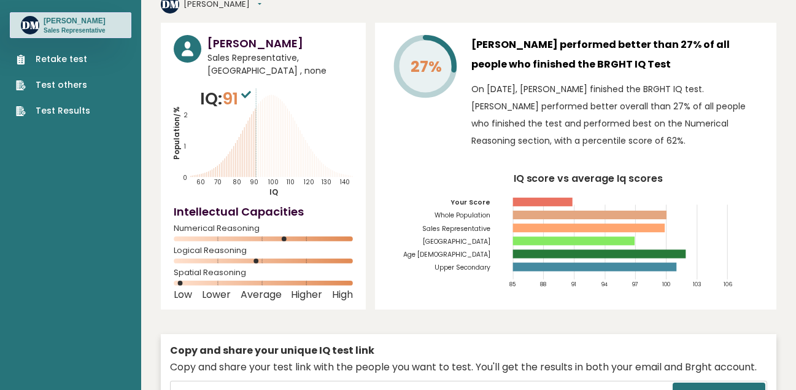
scroll to position [0, 0]
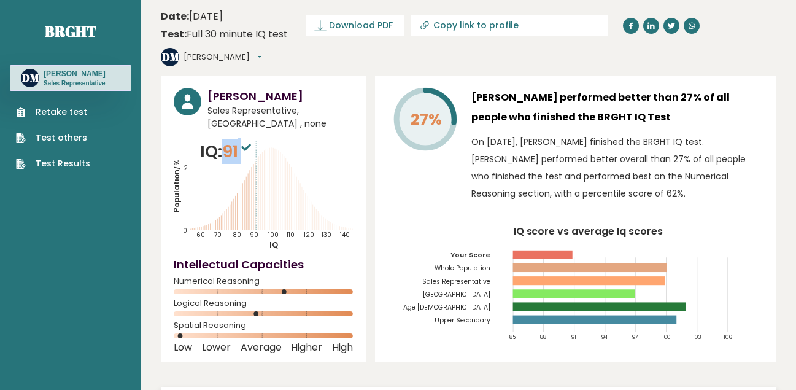
drag, startPoint x: 244, startPoint y: 121, endPoint x: 229, endPoint y: 121, distance: 15.3
click at [229, 140] on span "91" at bounding box center [238, 151] width 32 height 23
click at [361, 139] on div "David Mwaura Sales Representative, Kenya , none IQ: 91 Population/% IQ 0 1 2 60…" at bounding box center [263, 219] width 205 height 287
drag, startPoint x: 241, startPoint y: 124, endPoint x: 229, endPoint y: 120, distance: 12.8
click at [229, 140] on span "91" at bounding box center [238, 151] width 32 height 23
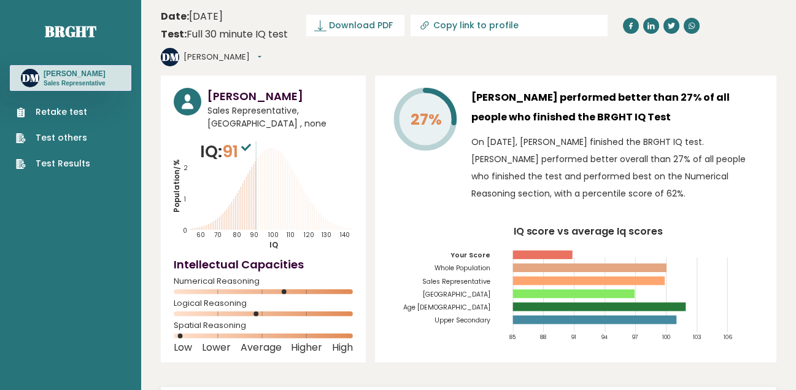
click at [298, 144] on icon "Population/% IQ 0 1 2 60 70 80 90 100 110 120 130 140" at bounding box center [263, 194] width 179 height 111
drag, startPoint x: 243, startPoint y: 130, endPoint x: 229, endPoint y: 128, distance: 14.2
click at [229, 140] on span "91" at bounding box center [238, 151] width 32 height 23
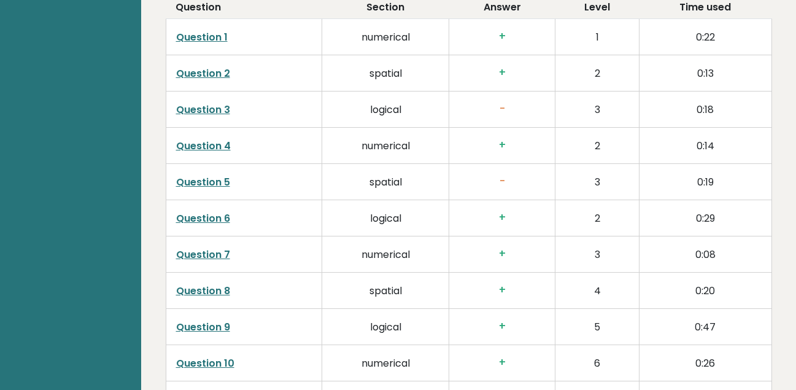
scroll to position [1965, 0]
